Goal: Find specific page/section: Find specific page/section

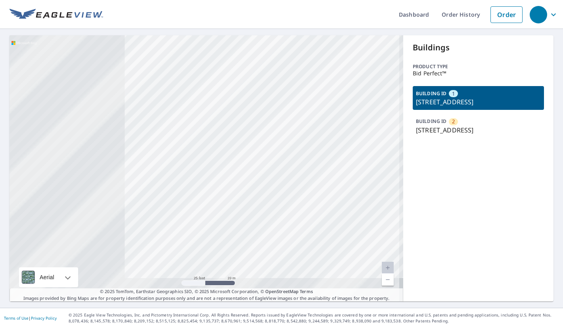
drag, startPoint x: 165, startPoint y: 181, endPoint x: 418, endPoint y: 114, distance: 262.4
click at [447, 95] on div "2 [STREET_ADDRESS] 1 [STREET_ADDRESS] Aerial Road A standard road map Aerial A …" at bounding box center [282, 168] width 544 height 266
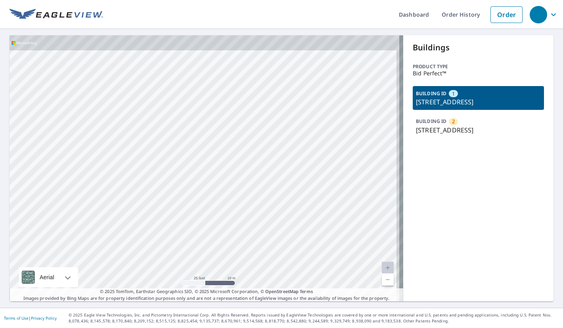
click at [325, 118] on div "2 [STREET_ADDRESS] 1 [STREET_ADDRESS]" at bounding box center [207, 168] width 394 height 266
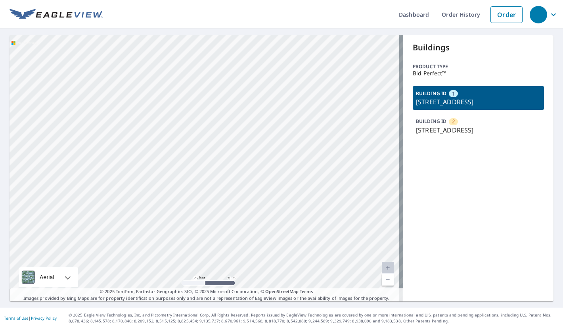
click at [329, 99] on div "2 [STREET_ADDRESS] 1 [STREET_ADDRESS]" at bounding box center [207, 168] width 394 height 266
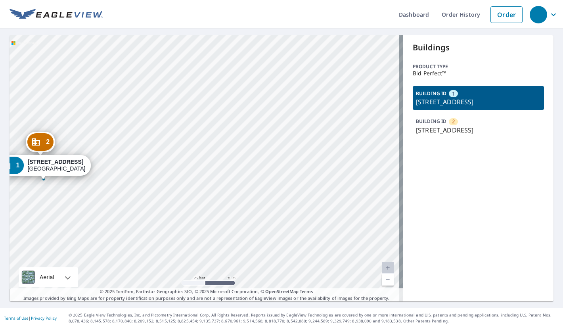
click at [373, 118] on div "2 [STREET_ADDRESS] 1 [STREET_ADDRESS]" at bounding box center [207, 168] width 394 height 266
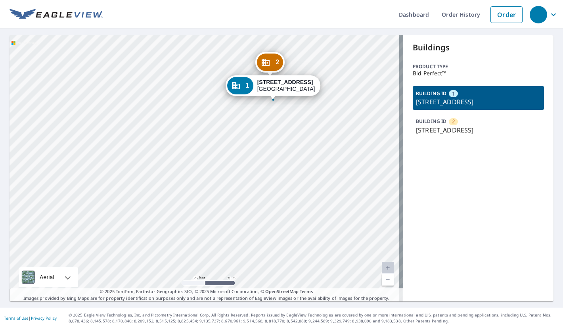
click at [305, 96] on div "1 [STREET_ADDRESS]" at bounding box center [273, 85] width 95 height 21
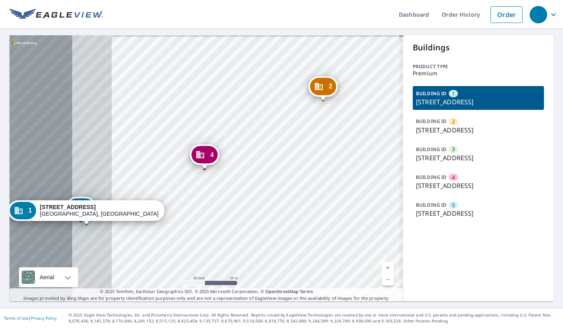
drag, startPoint x: 218, startPoint y: 195, endPoint x: 403, endPoint y: 178, distance: 185.9
click at [403, 178] on div "[GEOGRAPHIC_DATA][STREET_ADDRESS][PERSON_NAME] 3 [STREET_ADDRESS] 4 [STREET_ADD…" at bounding box center [282, 168] width 544 height 266
